Goal: Task Accomplishment & Management: Complete application form

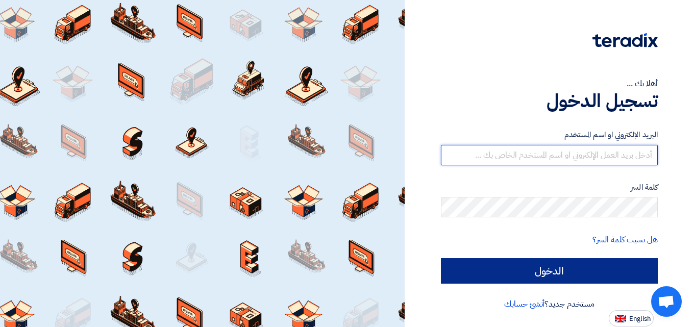
type input "[PERSON_NAME][EMAIL_ADDRESS][DOMAIN_NAME]"
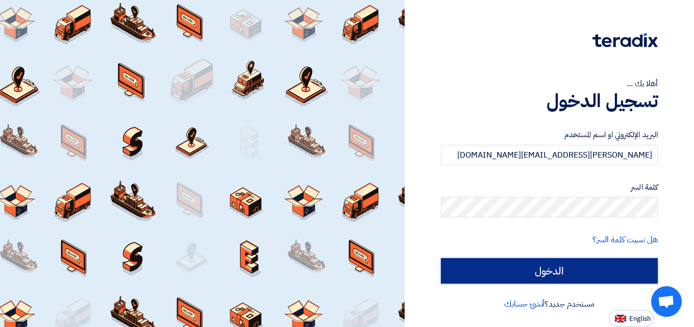
click at [527, 268] on input "الدخول" at bounding box center [549, 271] width 217 height 26
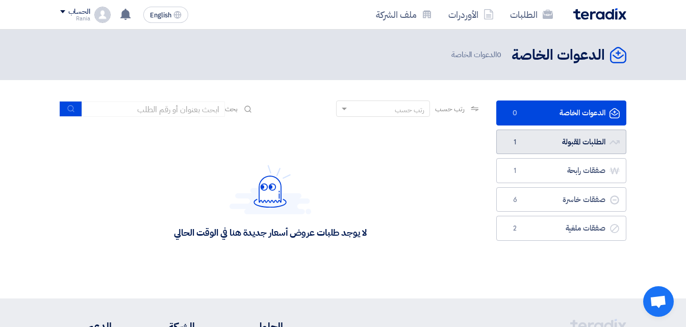
click at [582, 139] on link "الطلبات المقبولة الطلبات المقبولة 1" at bounding box center [562, 142] width 130 height 25
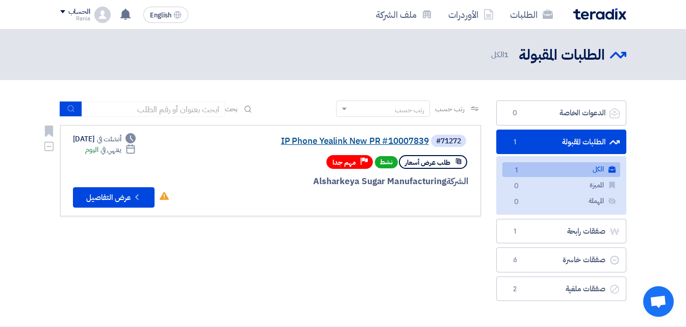
click at [382, 141] on link "IP Phone Yealink New PR #10007839" at bounding box center [327, 141] width 204 height 9
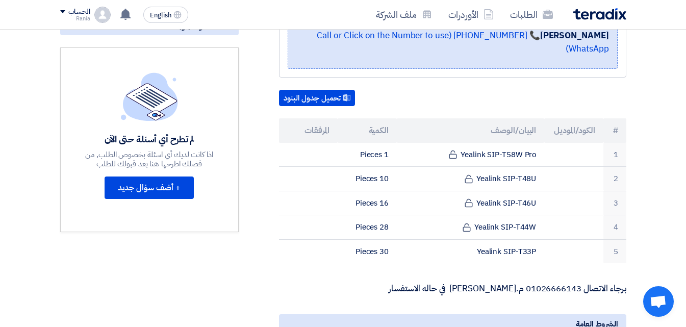
scroll to position [255, 0]
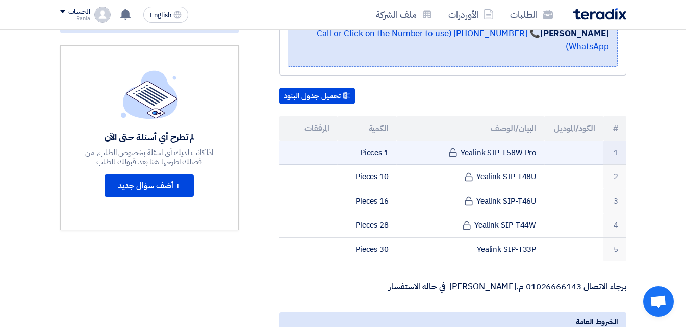
click at [477, 142] on td "Yealink SIP-T58W Pro" at bounding box center [470, 153] width 147 height 24
click at [375, 141] on td "1 Pieces" at bounding box center [367, 153] width 59 height 24
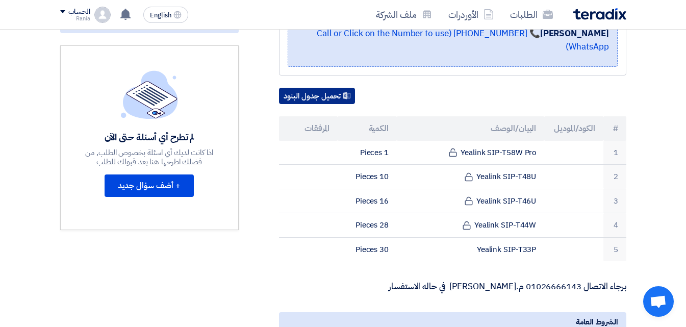
click at [317, 88] on button "تحميل جدول البنود" at bounding box center [317, 96] width 76 height 16
click at [339, 117] on th "الكمية" at bounding box center [367, 128] width 59 height 24
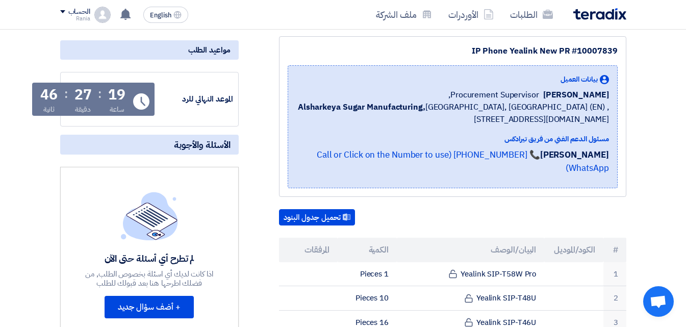
scroll to position [132, 0]
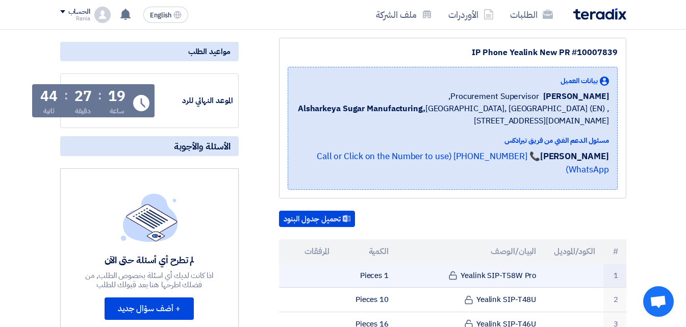
click at [506, 264] on td "Yealink SIP-T58W Pro" at bounding box center [470, 276] width 147 height 24
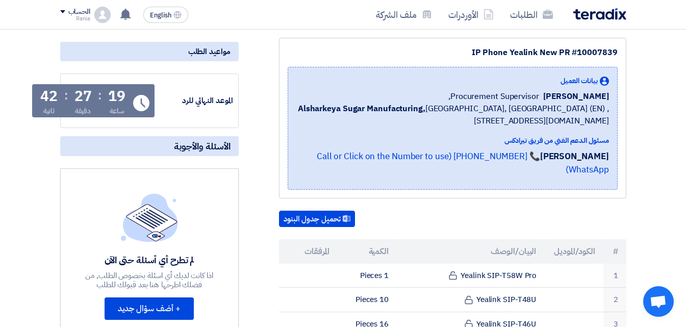
click at [383, 239] on th "الكمية" at bounding box center [367, 251] width 59 height 24
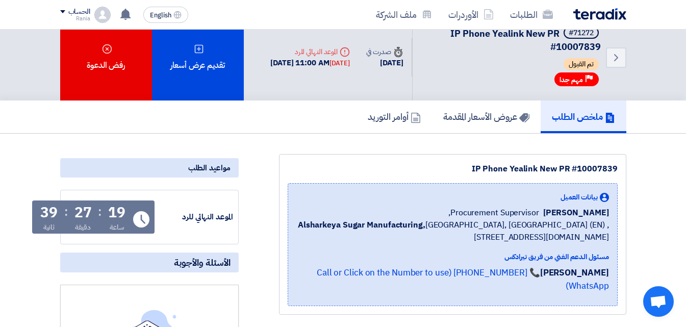
scroll to position [0, 0]
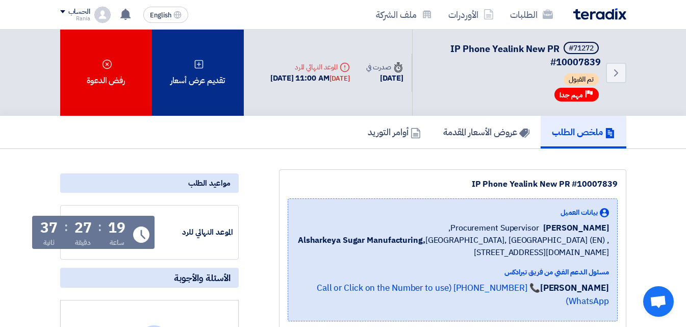
click at [207, 73] on div "تقديم عرض أسعار" at bounding box center [198, 73] width 92 height 86
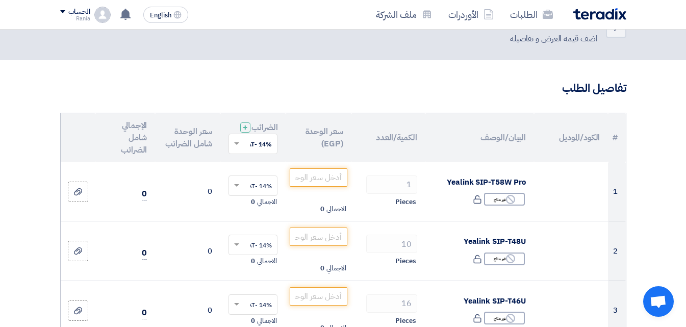
scroll to position [43, 0]
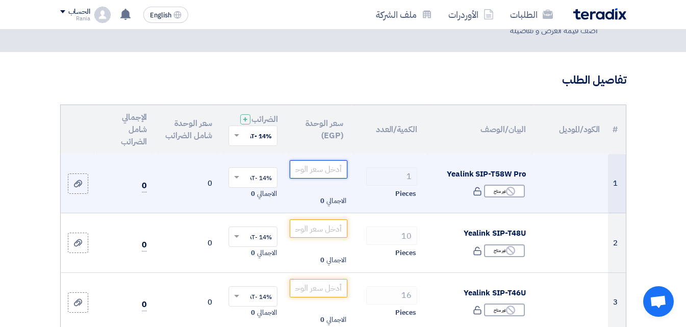
click at [320, 176] on input "number" at bounding box center [318, 169] width 57 height 18
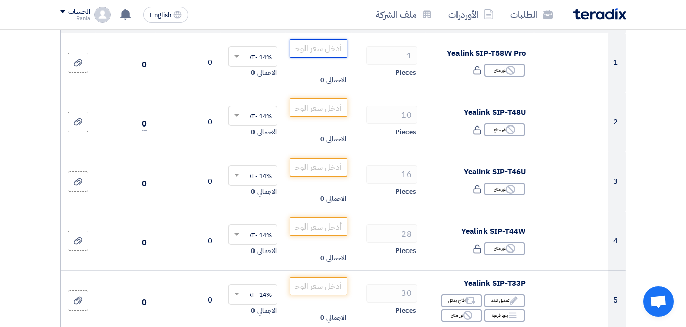
scroll to position [166, 0]
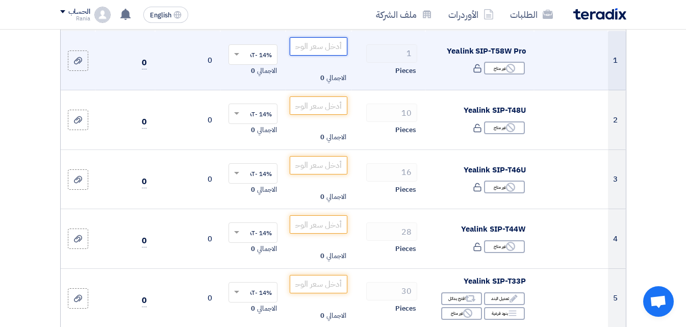
click at [316, 54] on input "number" at bounding box center [318, 46] width 57 height 18
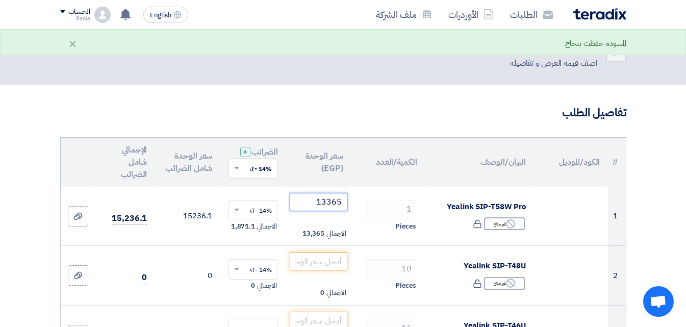
scroll to position [0, 0]
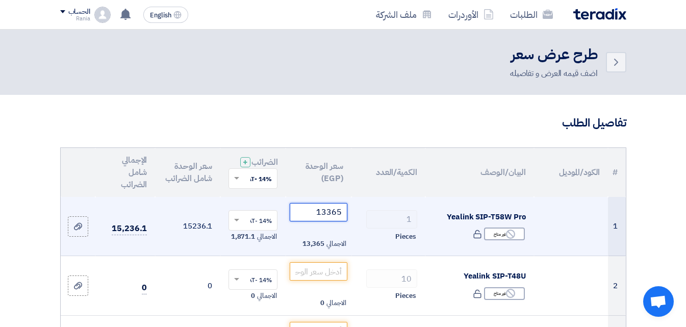
type input "13365"
click at [238, 225] on span at bounding box center [235, 220] width 13 height 9
click at [260, 262] on span "0% -No VAT" at bounding box center [255, 257] width 33 height 9
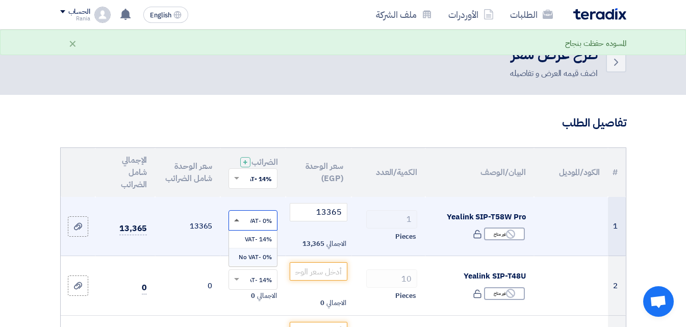
click at [236, 221] on span at bounding box center [236, 220] width 5 height 3
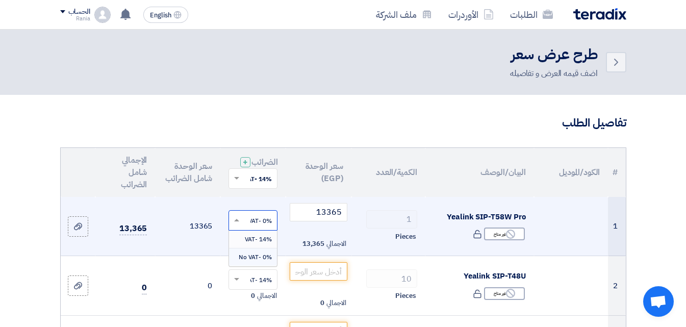
click at [254, 244] on span "14% -VAT" at bounding box center [258, 239] width 27 height 9
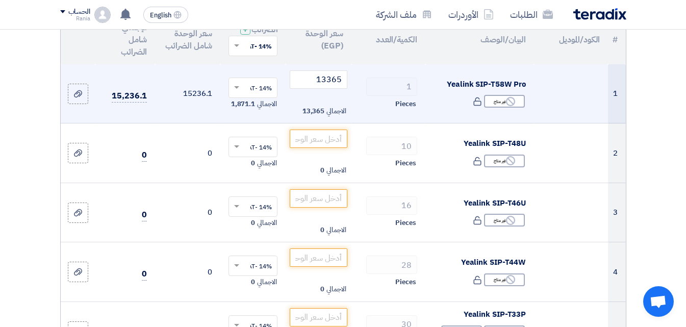
scroll to position [116, 0]
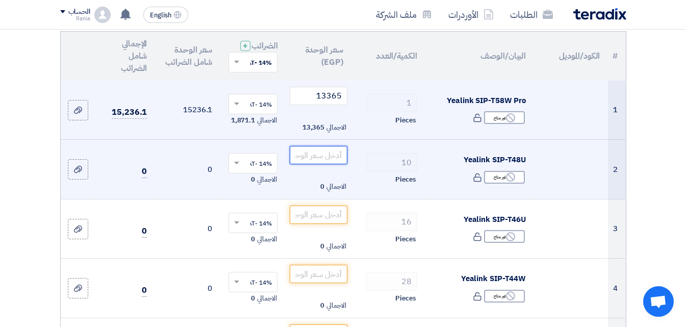
click at [314, 163] on input "number" at bounding box center [318, 155] width 57 height 18
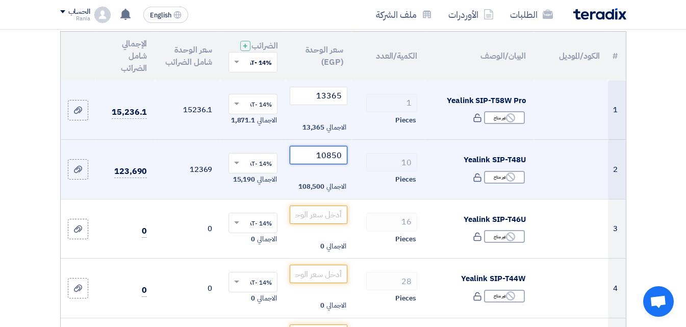
click at [329, 164] on input "10850" at bounding box center [318, 155] width 57 height 18
click at [328, 164] on input "10850" at bounding box center [318, 155] width 57 height 18
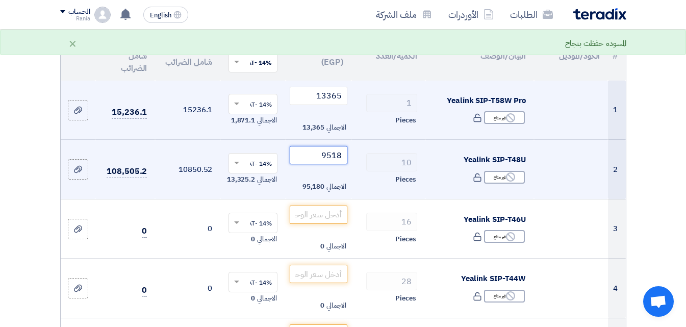
type input "9518"
click at [197, 200] on td "10850.52" at bounding box center [187, 170] width 65 height 60
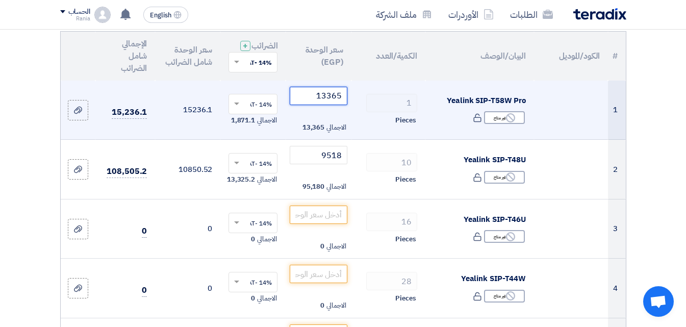
click at [335, 105] on input "13365" at bounding box center [318, 96] width 57 height 18
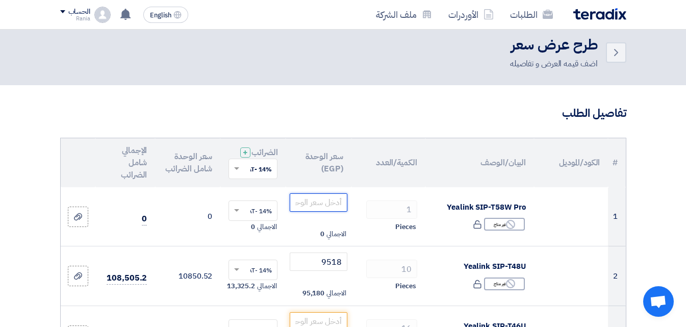
scroll to position [0, 0]
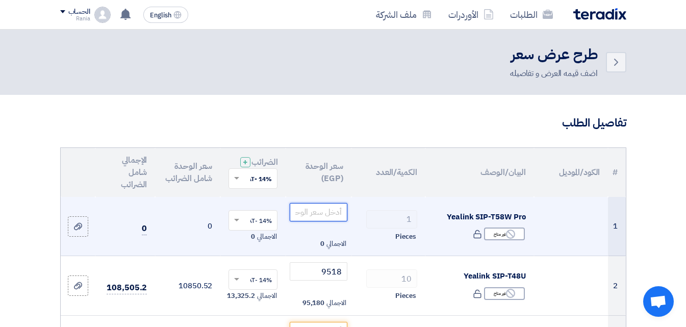
click at [324, 220] on input "number" at bounding box center [318, 212] width 57 height 18
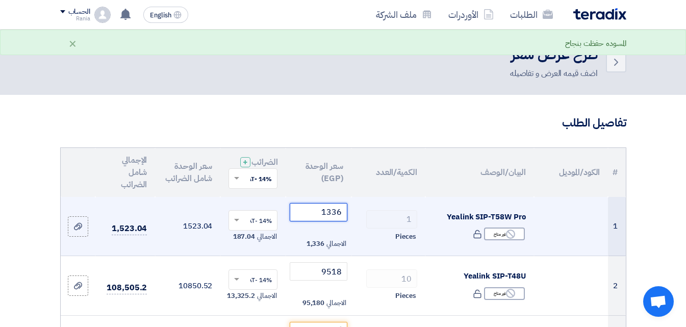
type input "13365"
click at [195, 251] on td "15236.1" at bounding box center [187, 226] width 65 height 59
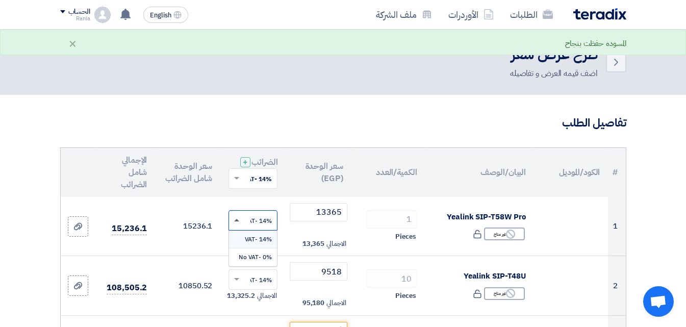
click at [235, 221] on span at bounding box center [236, 220] width 5 height 3
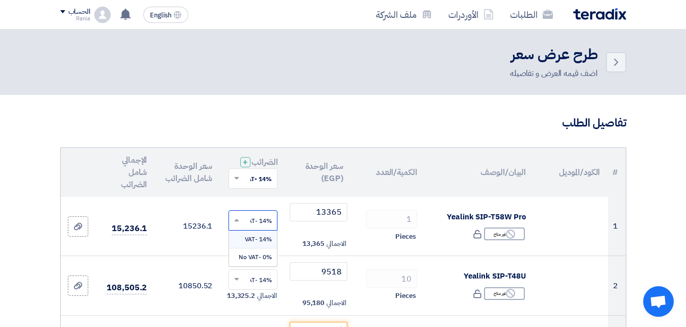
click at [259, 244] on span "14% -VAT" at bounding box center [258, 239] width 27 height 9
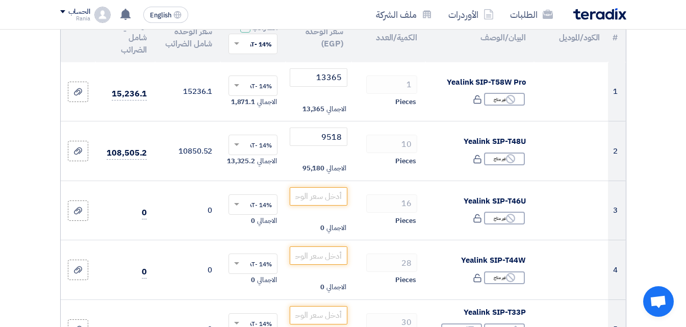
scroll to position [137, 0]
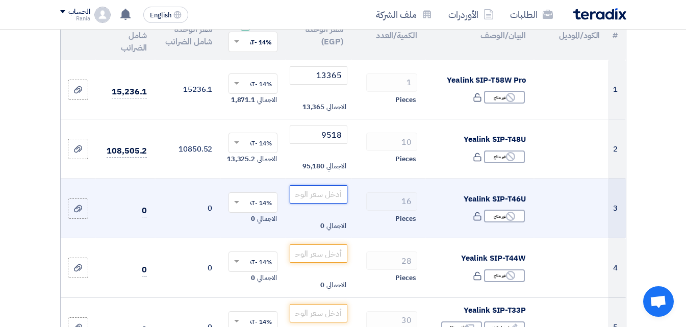
click at [321, 202] on input "number" at bounding box center [318, 194] width 57 height 18
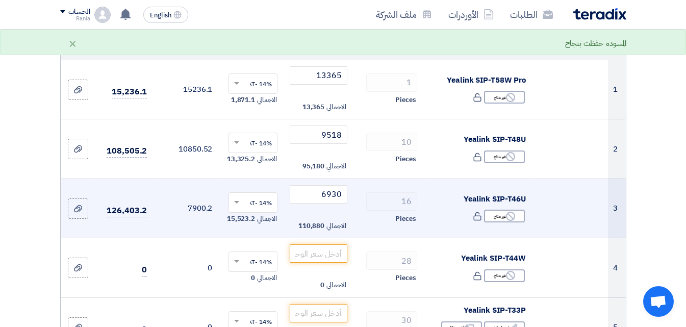
click at [187, 233] on td "7900.2" at bounding box center [187, 209] width 65 height 60
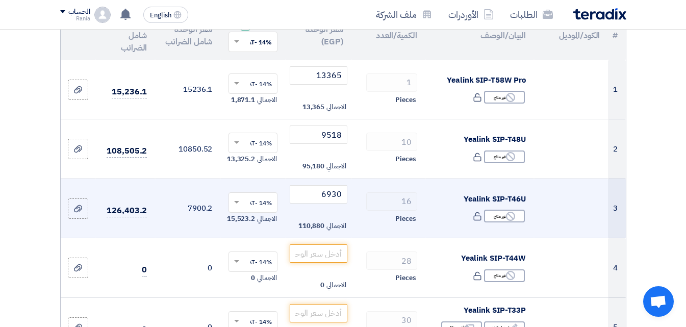
click at [200, 228] on td "7900.2" at bounding box center [187, 209] width 65 height 60
click at [238, 204] on span at bounding box center [236, 202] width 5 height 3
click at [252, 226] on span "14% -VAT" at bounding box center [258, 221] width 27 height 9
click at [166, 234] on td "7900.2" at bounding box center [187, 209] width 65 height 60
click at [330, 203] on input "6930" at bounding box center [318, 194] width 57 height 18
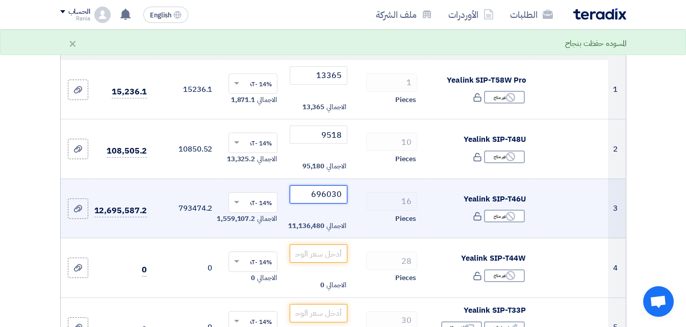
click at [330, 203] on input "696030" at bounding box center [318, 194] width 57 height 18
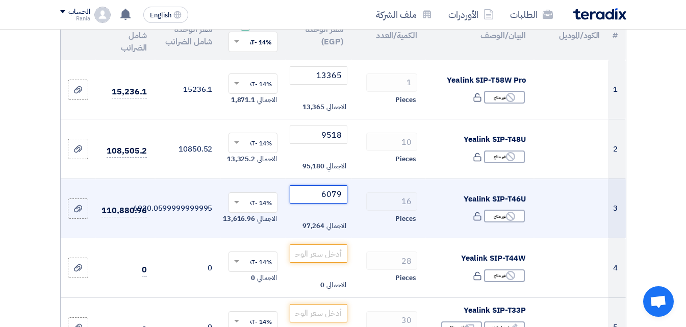
type input "6079"
click at [141, 238] on td "110,880.96" at bounding box center [125, 209] width 60 height 60
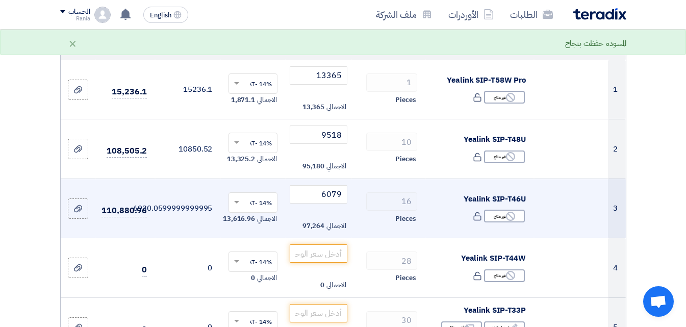
click at [203, 229] on td "6930.0599999999995" at bounding box center [187, 209] width 65 height 60
click at [194, 214] on td "6930.0599999999995" at bounding box center [187, 209] width 65 height 60
click at [309, 204] on input "6079" at bounding box center [318, 194] width 57 height 18
drag, startPoint x: 316, startPoint y: 204, endPoint x: 357, endPoint y: 200, distance: 41.0
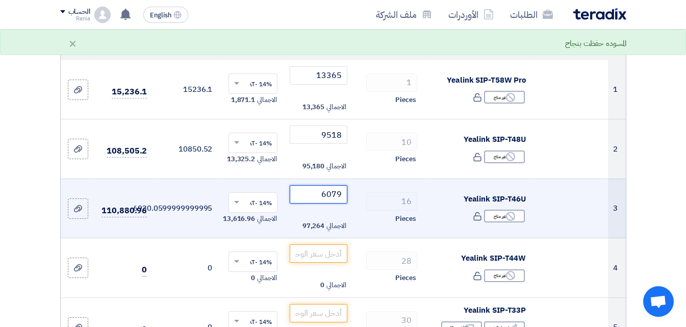
click at [357, 200] on tr "3 Yealink SIP-T46U Reject غير متاح 16 ×" at bounding box center [343, 209] width 565 height 60
click at [317, 203] on input "number" at bounding box center [318, 194] width 57 height 18
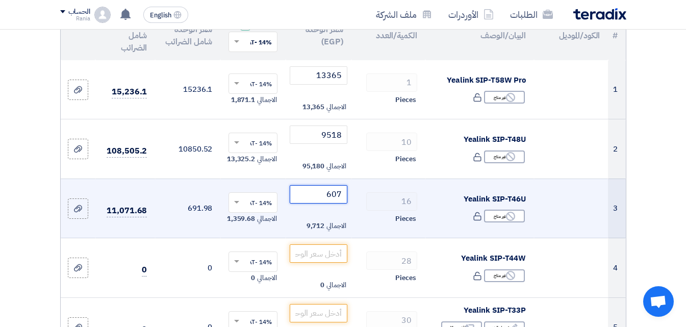
type input "6079"
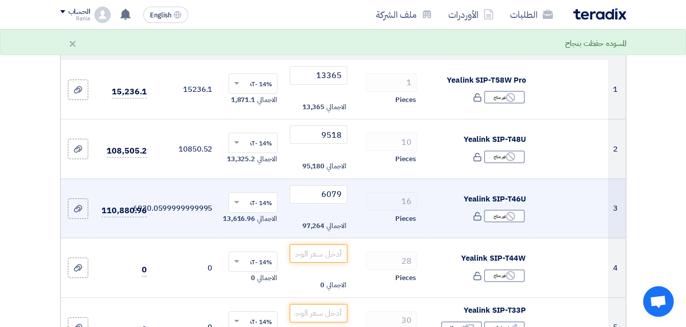
click at [173, 233] on td "6930.0599999999995" at bounding box center [187, 209] width 65 height 60
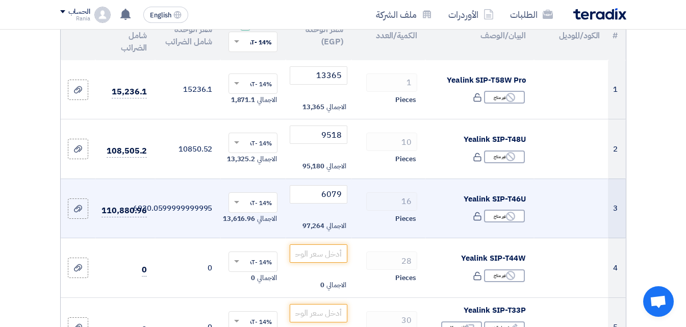
click at [194, 213] on td "6930.0599999999995" at bounding box center [187, 209] width 65 height 60
click at [137, 229] on td "110,880.96" at bounding box center [125, 209] width 60 height 60
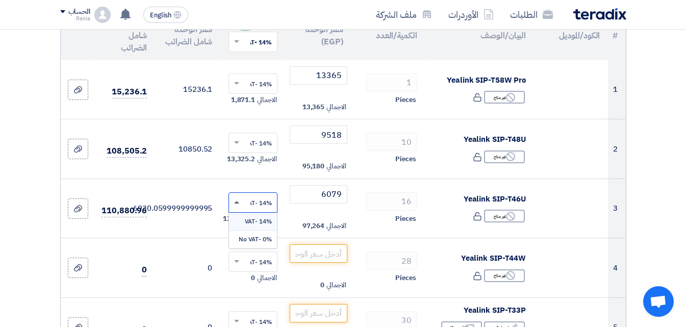
click at [238, 204] on span at bounding box center [236, 202] width 5 height 3
click at [249, 244] on span "0% -No VAT" at bounding box center [255, 239] width 33 height 9
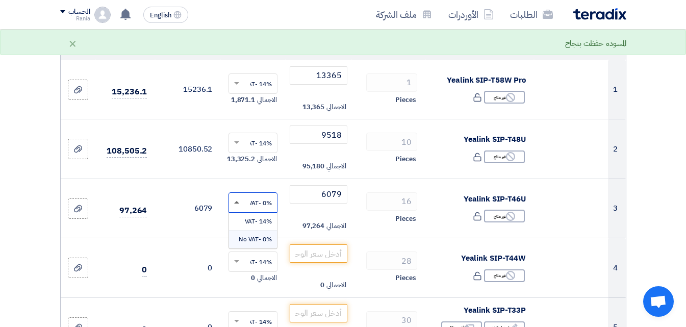
click at [237, 204] on span at bounding box center [236, 202] width 5 height 3
click at [244, 231] on div "14% -VAT" at bounding box center [253, 222] width 48 height 18
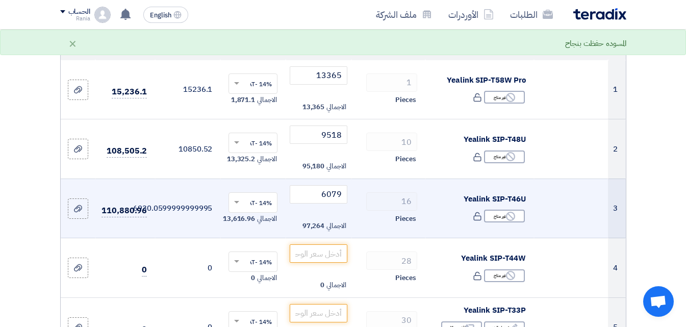
click at [160, 213] on td "6930.0599999999995" at bounding box center [187, 209] width 65 height 60
click at [121, 217] on span "110,880.96" at bounding box center [124, 211] width 45 height 13
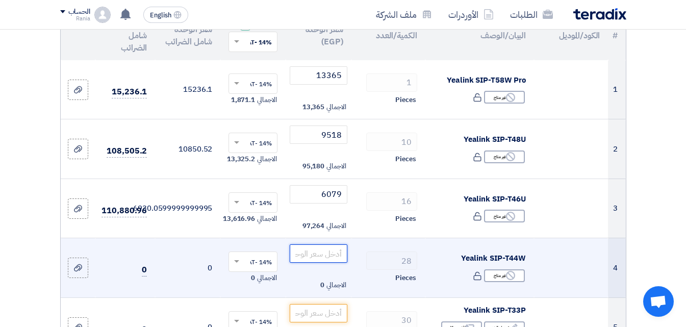
click at [332, 261] on input "number" at bounding box center [318, 253] width 57 height 18
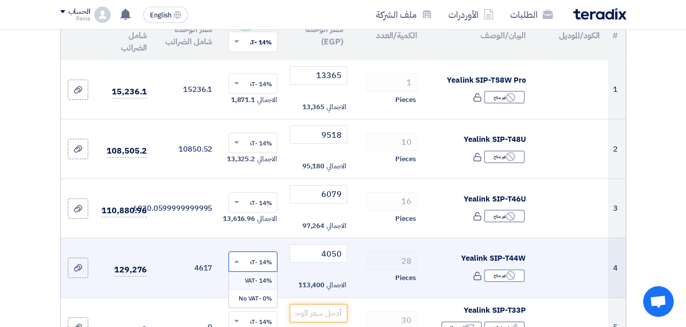
click at [241, 266] on span at bounding box center [235, 261] width 13 height 9
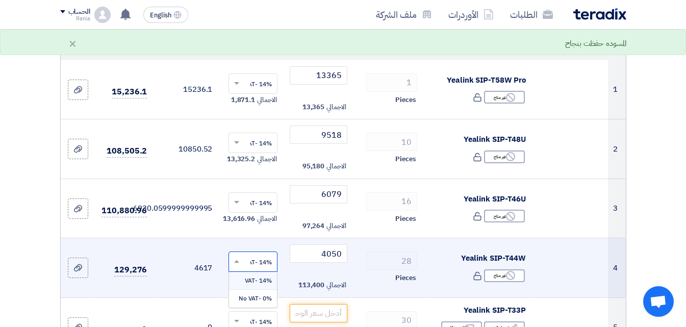
click at [253, 285] on span "14% -VAT" at bounding box center [258, 280] width 27 height 9
click at [171, 295] on td "4617" at bounding box center [187, 268] width 65 height 60
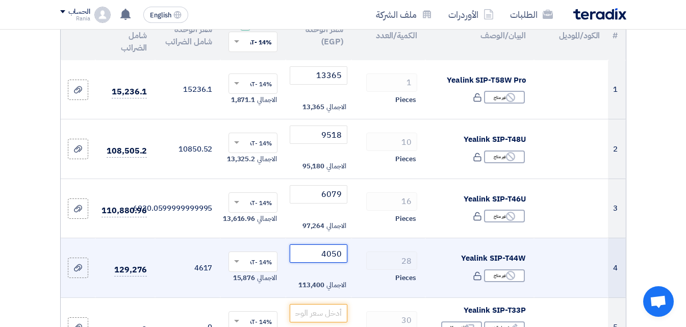
click at [333, 260] on input "4050" at bounding box center [318, 253] width 57 height 18
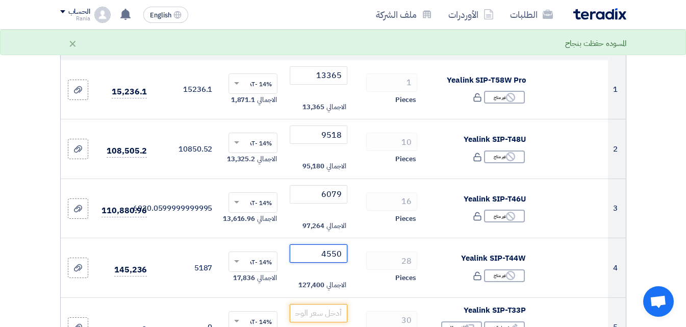
type input "4550"
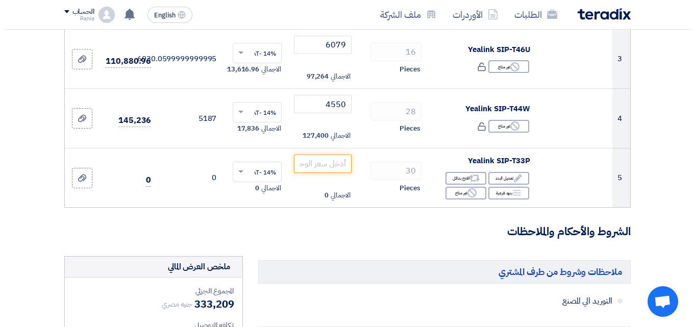
scroll to position [288, 0]
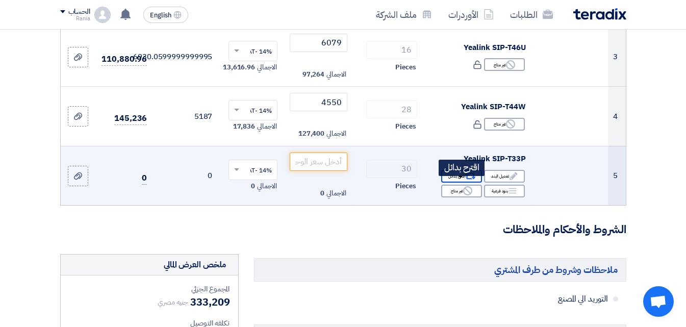
click at [470, 181] on icon "Alternative" at bounding box center [470, 176] width 11 height 11
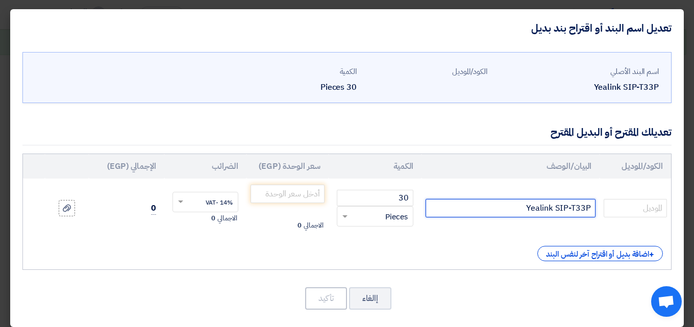
click at [538, 206] on input "Yealink SIP-T33P" at bounding box center [511, 208] width 170 height 18
paste input "ealink SIP-T33G Classical IP Phone • 2.4" 320 x 240-pixel color display with ba…"
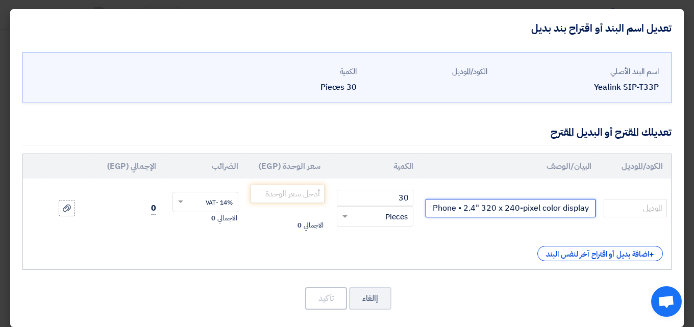
drag, startPoint x: 493, startPoint y: 208, endPoint x: 429, endPoint y: 208, distance: 64.3
click at [429, 208] on input "ealink SIP-T33G Classical IP Phone • 2.4" 320 x 240-pixel color display with ba…" at bounding box center [511, 208] width 170 height 18
type input "ealink SIP-T33G Classical IP Phone • 2.4" 320 x 240-pixel color display with ba…"
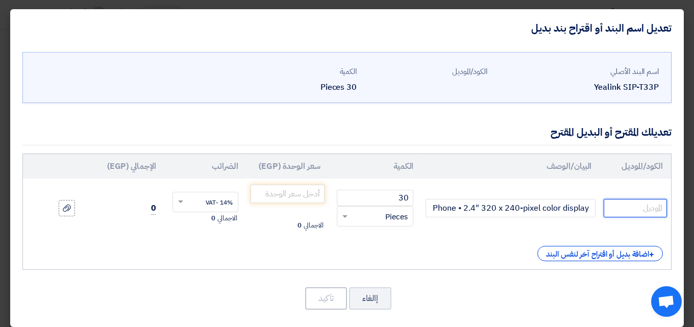
click at [623, 209] on input "text" at bounding box center [635, 208] width 63 height 18
paste input "ealink SIP-T33G"
click at [607, 209] on input "ealink SIP-T33G" at bounding box center [635, 208] width 63 height 18
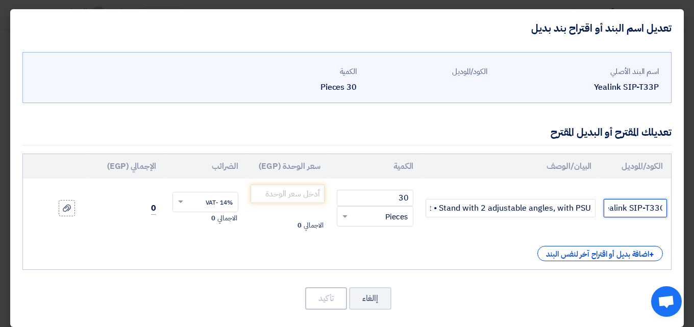
scroll to position [0, -15]
type input "ealink SIP-T33Gyy"
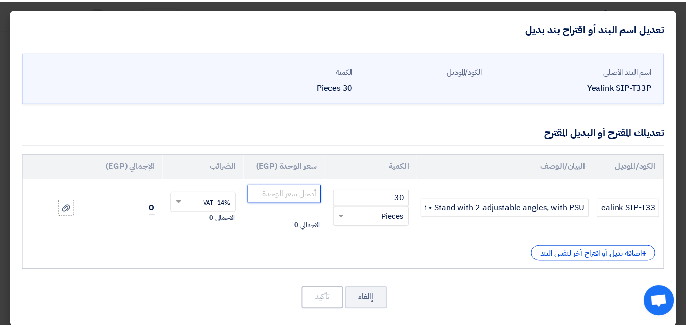
scroll to position [0, 0]
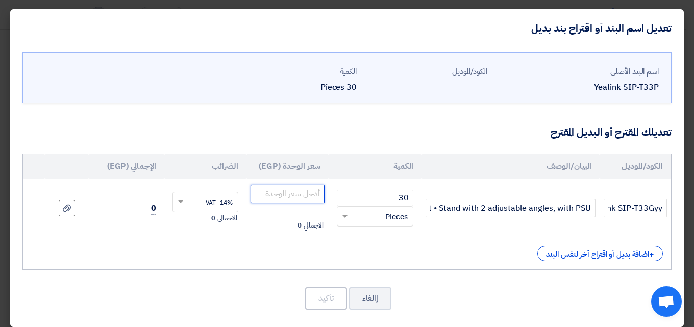
click at [291, 194] on input "number" at bounding box center [288, 194] width 74 height 18
type input "2875"
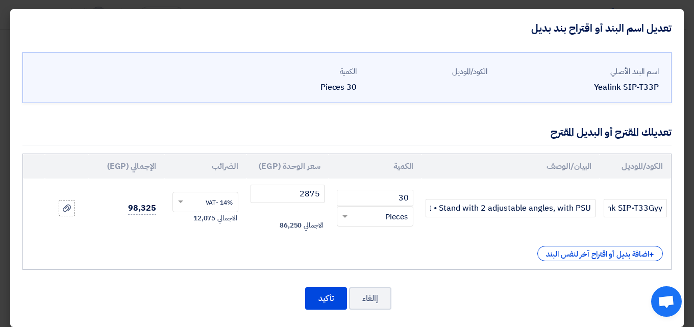
click at [118, 248] on div "+ اضافة بديل أو اقتراح آخر لنفس البند" at bounding box center [347, 253] width 632 height 15
click at [185, 199] on span at bounding box center [179, 201] width 13 height 9
click at [219, 221] on span "14% -VAT" at bounding box center [219, 220] width 27 height 9
click at [188, 237] on td "14% -VAT × الاجمالي 12,075" at bounding box center [205, 208] width 82 height 59
click at [183, 201] on span at bounding box center [180, 203] width 5 height 4
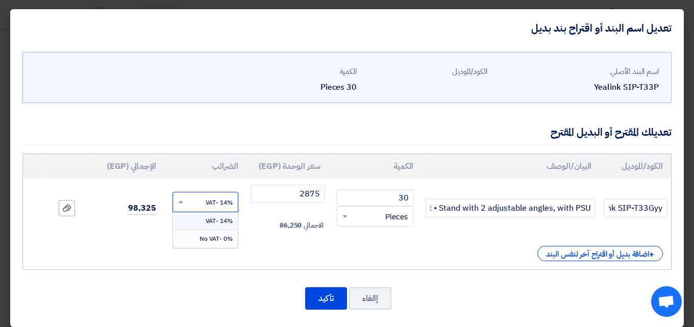
click at [216, 237] on span "0% -No VAT" at bounding box center [216, 238] width 33 height 9
click at [181, 197] on div at bounding box center [205, 202] width 65 height 16
click at [215, 223] on span "14% -VAT" at bounding box center [219, 220] width 27 height 9
click at [196, 242] on div "الكود/الموديل البيان/الوصف الكمية سعر الوحدة (EGP) [DEMOGRAPHIC_DATA] الإجمالي …" at bounding box center [346, 212] width 649 height 116
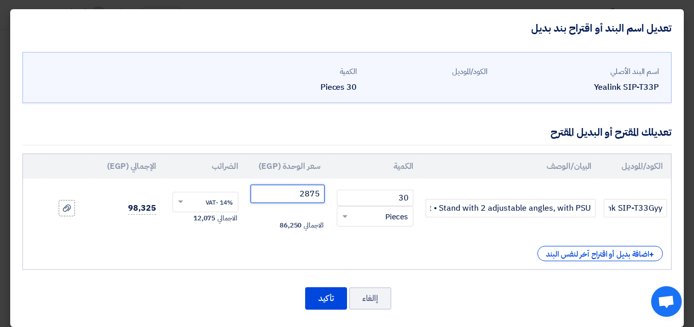
click at [301, 196] on input "2875" at bounding box center [288, 194] width 74 height 18
click at [327, 299] on button "تأكيد" at bounding box center [326, 298] width 42 height 22
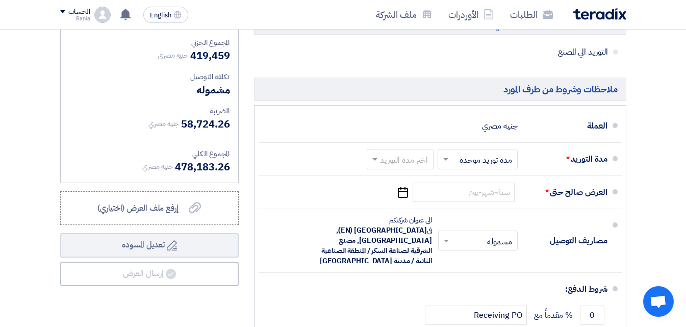
scroll to position [718, 0]
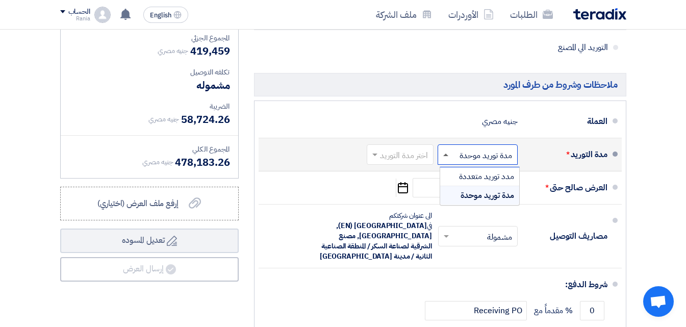
click at [444, 154] on span at bounding box center [445, 155] width 5 height 3
click at [454, 167] on div "مدد توريد متعددة" at bounding box center [479, 176] width 79 height 19
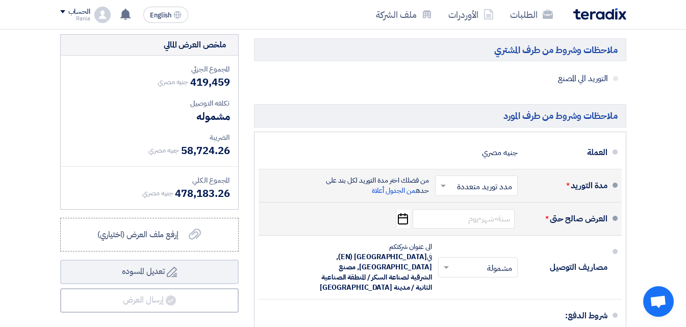
scroll to position [741, 0]
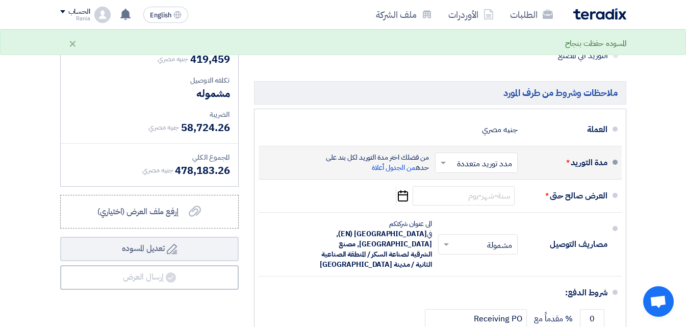
click at [442, 158] on span at bounding box center [442, 163] width 13 height 10
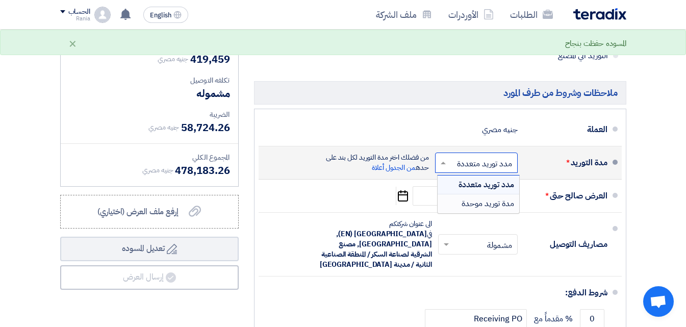
click at [472, 197] on span "مدة توريد موحدة" at bounding box center [488, 203] width 53 height 12
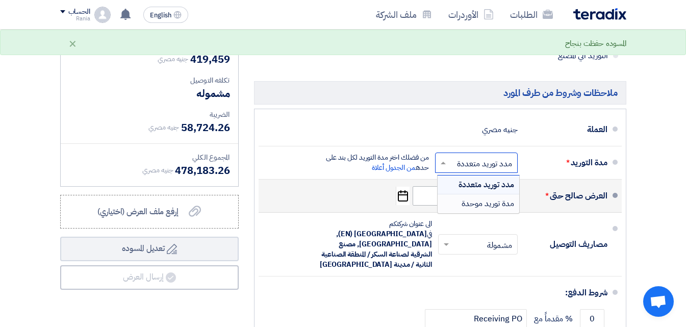
scroll to position [718, 0]
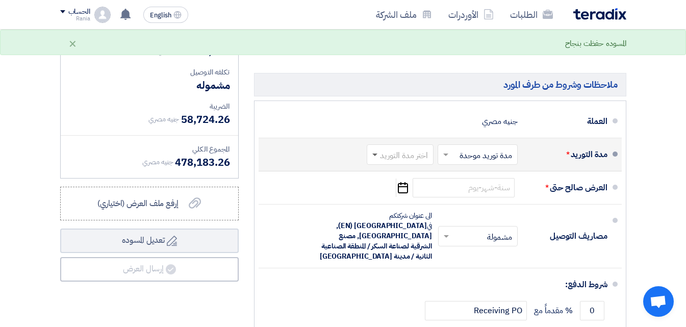
click at [376, 154] on span at bounding box center [375, 156] width 5 height 4
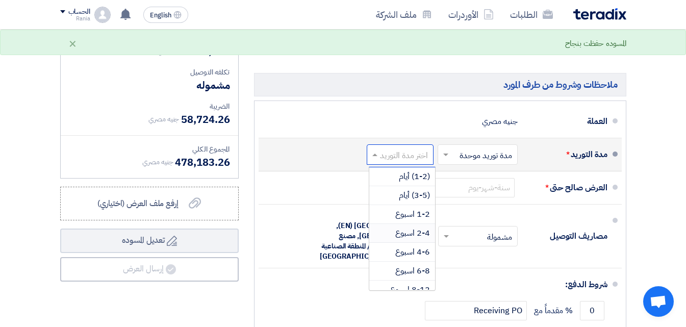
scroll to position [85, 0]
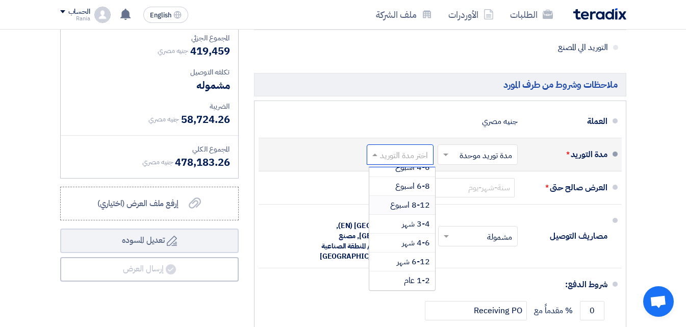
click at [404, 199] on span "8-12 اسبوع" at bounding box center [410, 205] width 40 height 12
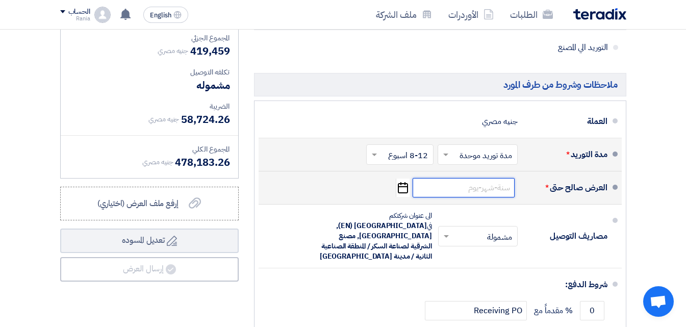
click at [454, 178] on input at bounding box center [464, 187] width 102 height 19
